Goal: Task Accomplishment & Management: Use online tool/utility

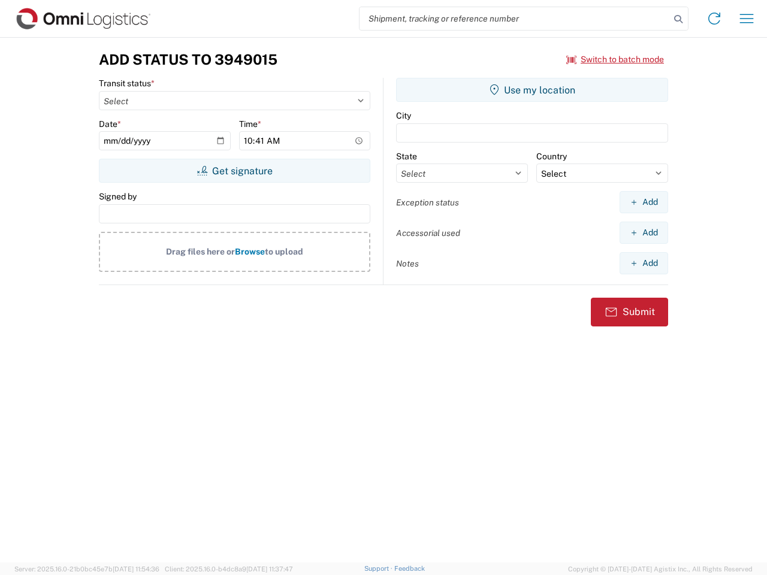
click at [515, 19] on input "search" at bounding box center [514, 18] width 310 height 23
click at [678, 19] on icon at bounding box center [678, 19] width 17 height 17
click at [714, 19] on icon at bounding box center [714, 18] width 19 height 19
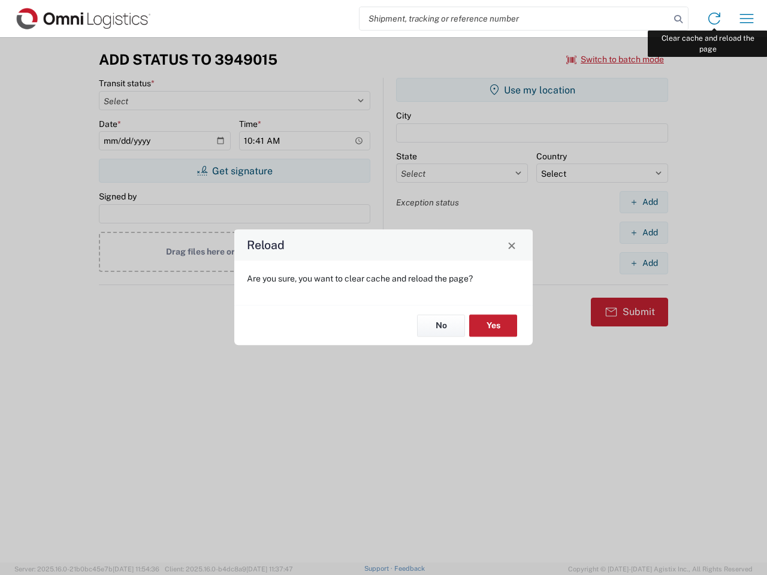
click at [747, 19] on div "Reload Are you sure, you want to clear cache and reload the page? No Yes" at bounding box center [383, 287] width 767 height 575
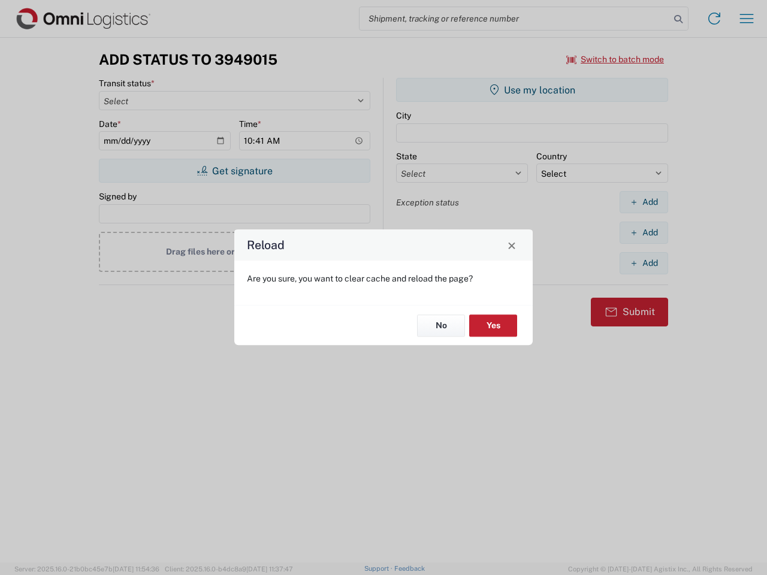
click at [615, 59] on div "Reload Are you sure, you want to clear cache and reload the page? No Yes" at bounding box center [383, 287] width 767 height 575
click at [234, 171] on div "Reload Are you sure, you want to clear cache and reload the page? No Yes" at bounding box center [383, 287] width 767 height 575
click at [532, 90] on div "Reload Are you sure, you want to clear cache and reload the page? No Yes" at bounding box center [383, 287] width 767 height 575
click at [643, 202] on div "Reload Are you sure, you want to clear cache and reload the page? No Yes" at bounding box center [383, 287] width 767 height 575
click at [643, 232] on div "Reload Are you sure, you want to clear cache and reload the page? No Yes" at bounding box center [383, 287] width 767 height 575
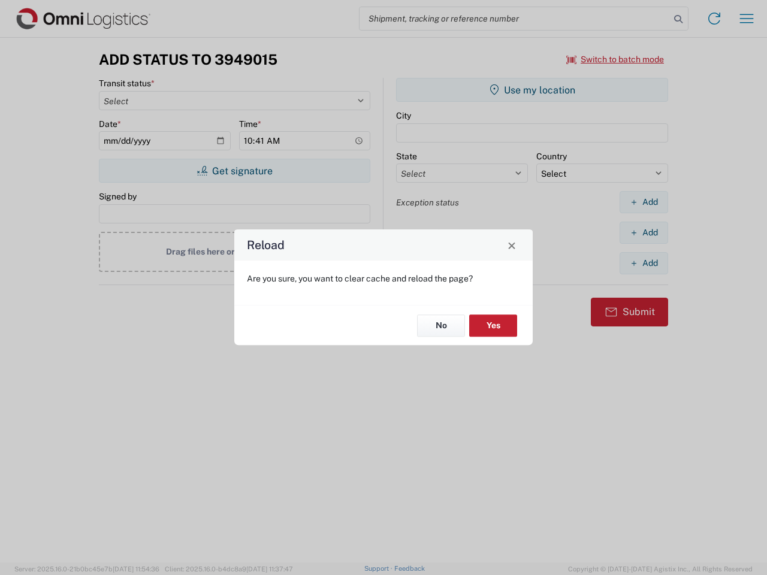
click at [643, 263] on div "Reload Are you sure, you want to clear cache and reload the page? No Yes" at bounding box center [383, 287] width 767 height 575
